Goal: Task Accomplishment & Management: Use online tool/utility

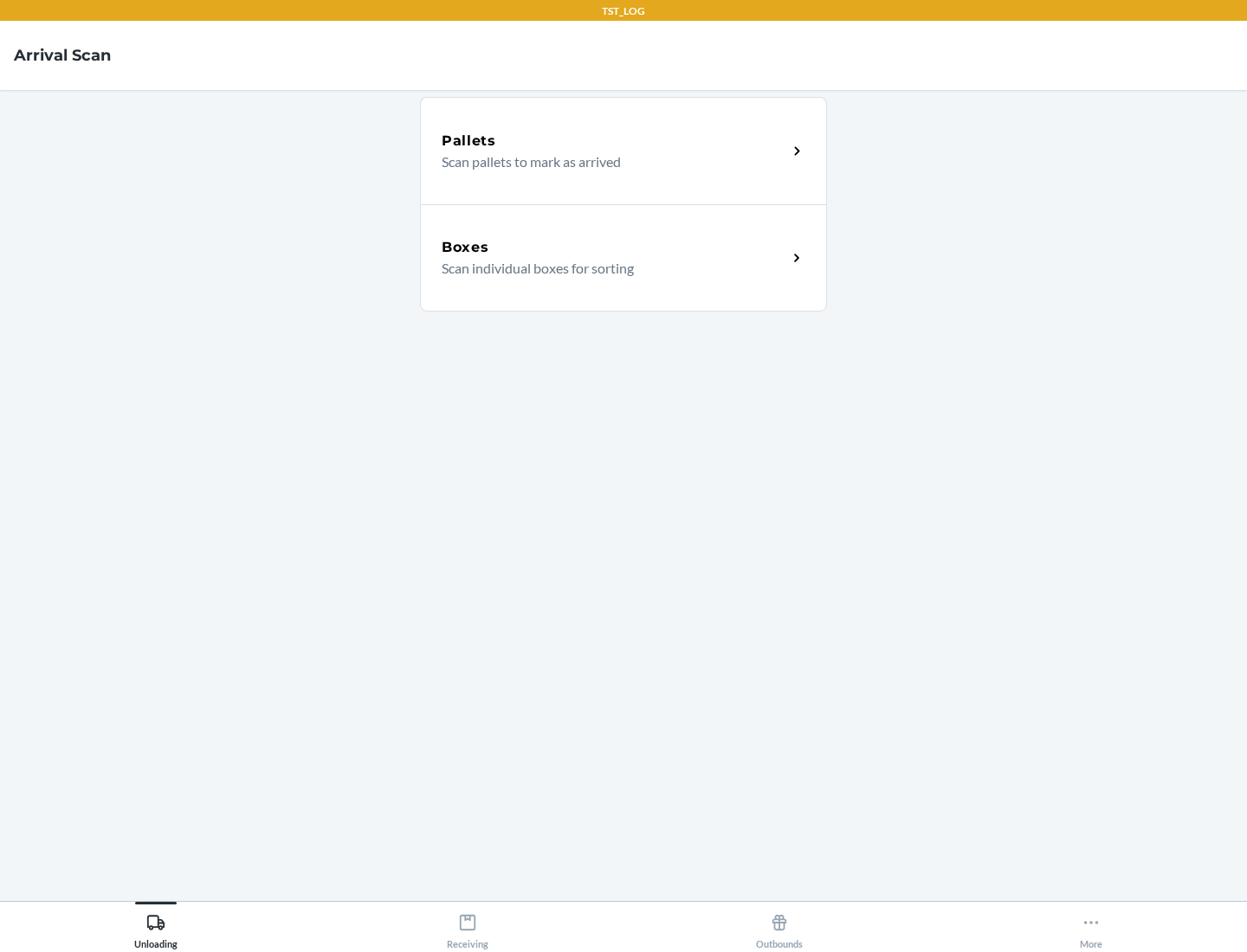
click at [614, 247] on div "Boxes" at bounding box center [614, 247] width 345 height 21
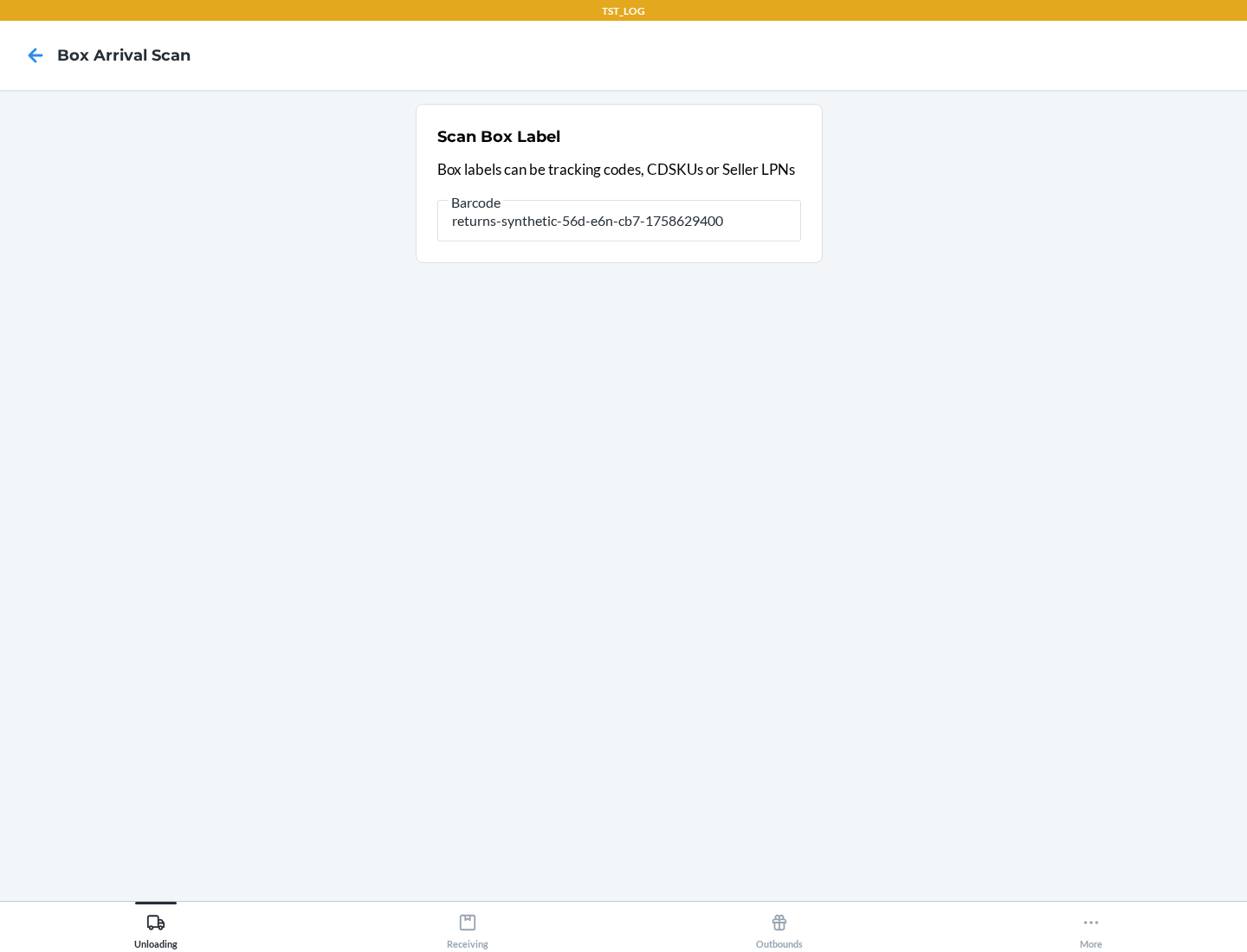
type input "returns-synthetic-56d-e6n-cb7-1758629400"
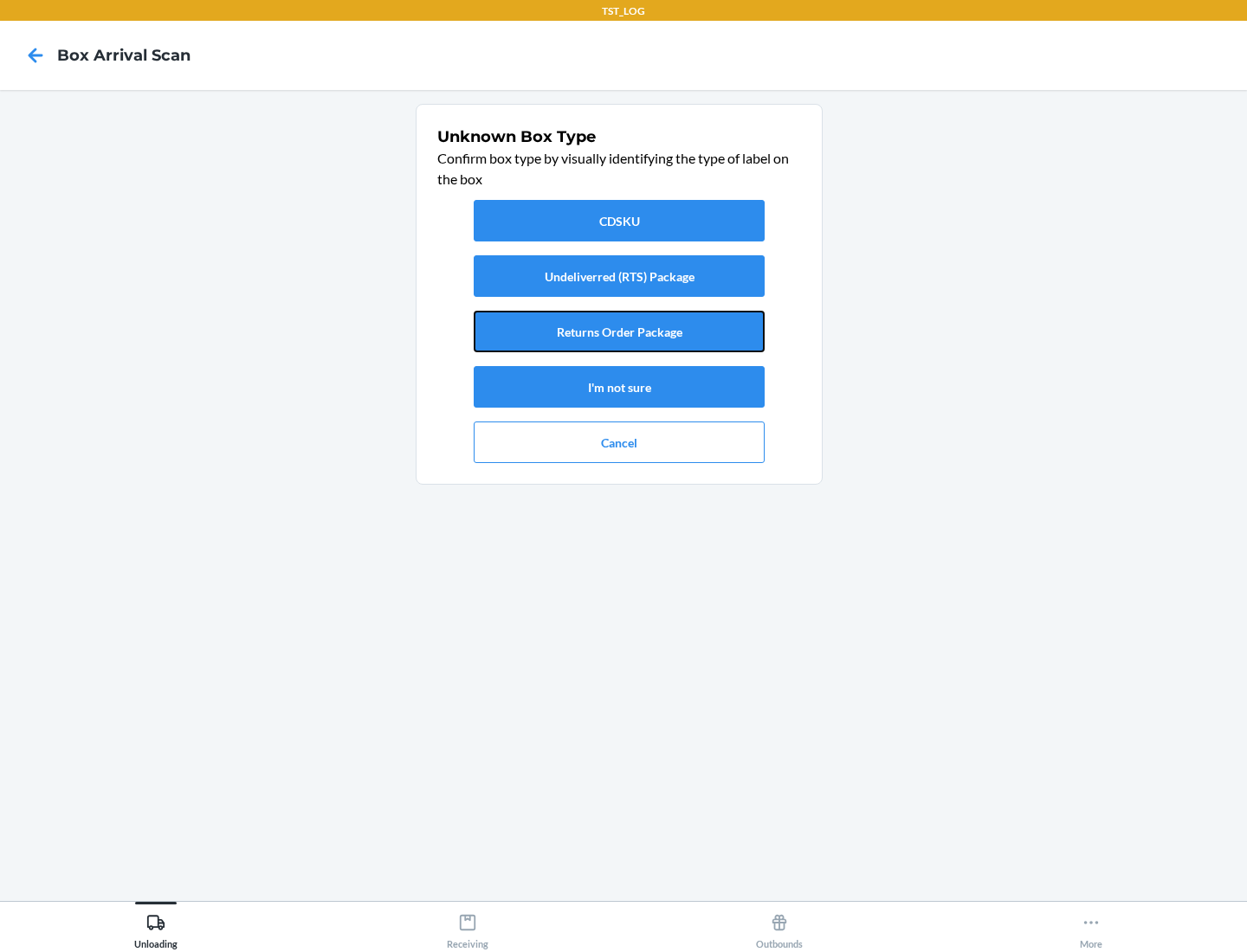
click at [619, 332] on button "Returns Order Package" at bounding box center [619, 332] width 291 height 41
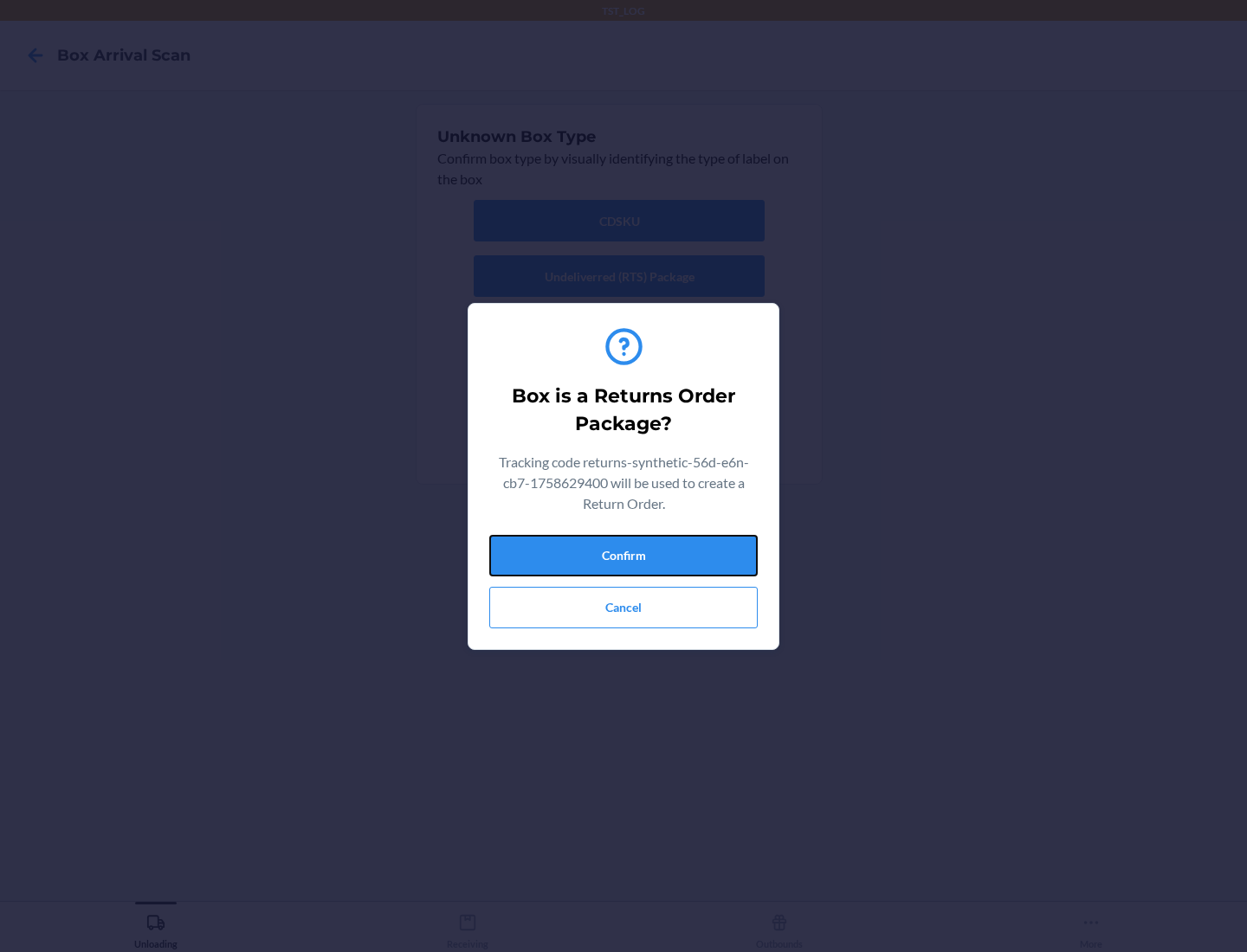
click at [623, 555] on button "Confirm" at bounding box center [623, 556] width 269 height 41
